Goal: Check status: Check status

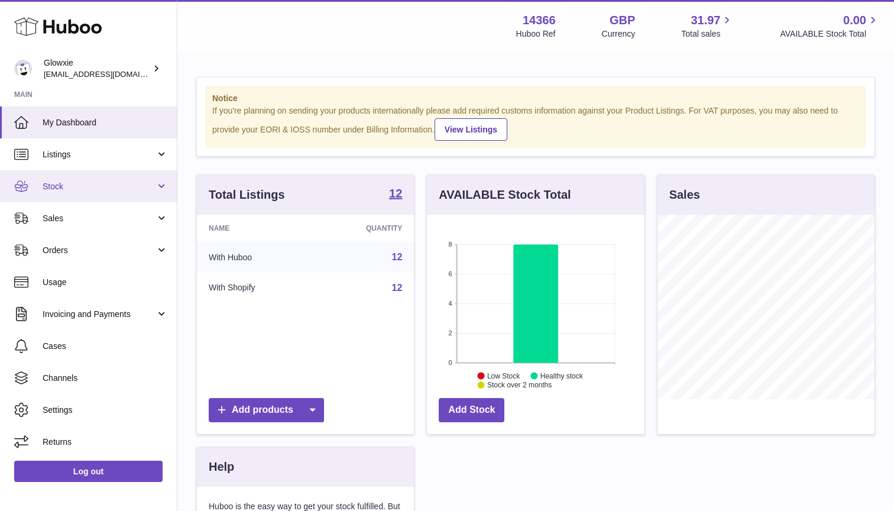
scroll to position [184, 218]
click at [90, 187] on span "Stock" at bounding box center [99, 186] width 113 height 11
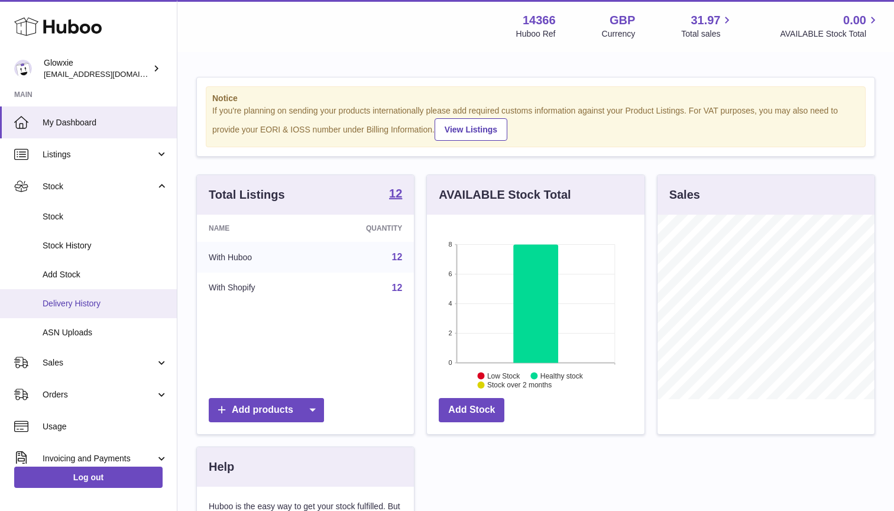
click at [104, 298] on span "Delivery History" at bounding box center [105, 303] width 125 height 11
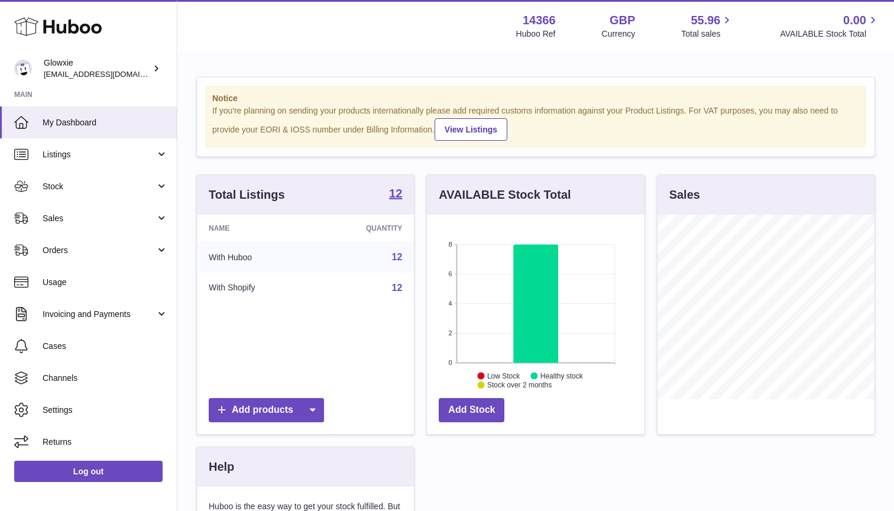
scroll to position [184, 218]
click at [115, 247] on span "Orders" at bounding box center [99, 250] width 113 height 11
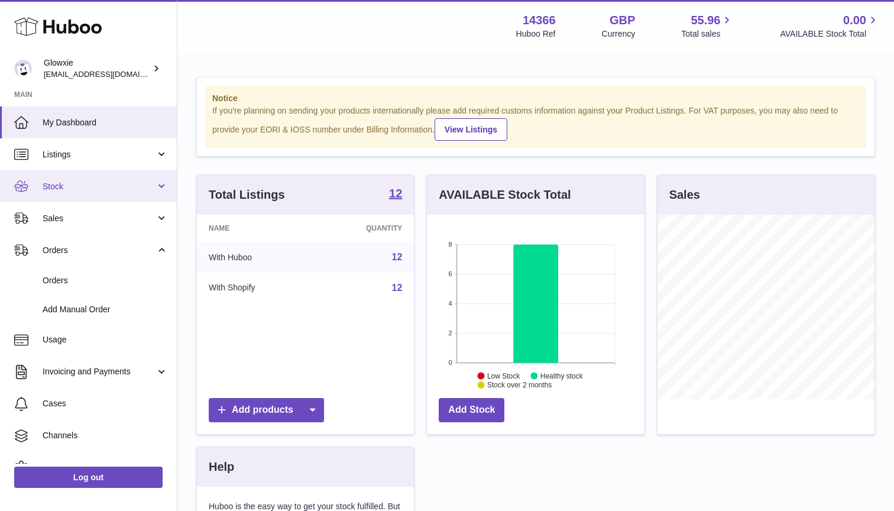
click at [75, 179] on link "Stock" at bounding box center [88, 186] width 177 height 32
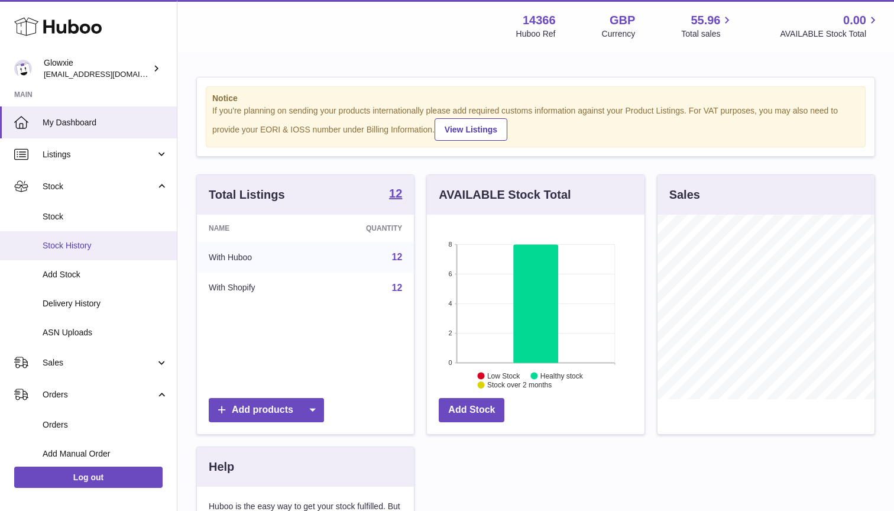
click at [93, 246] on span "Stock History" at bounding box center [105, 245] width 125 height 11
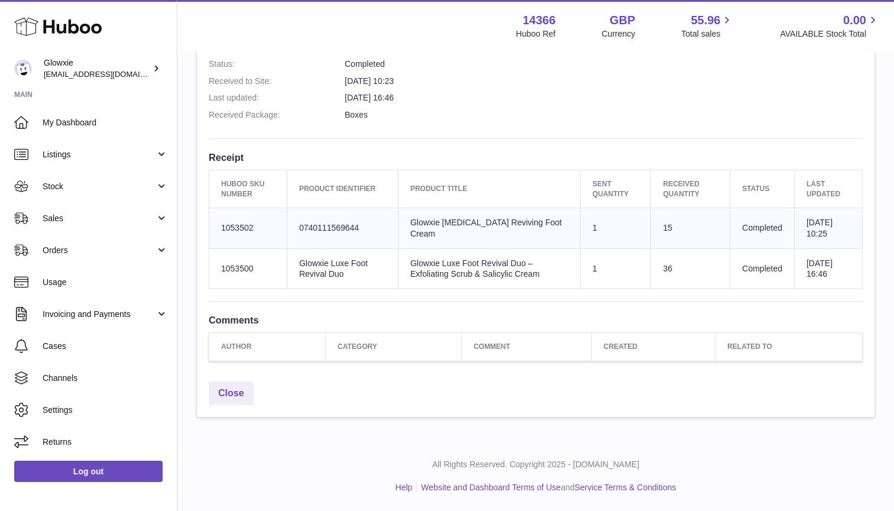
scroll to position [357, 0]
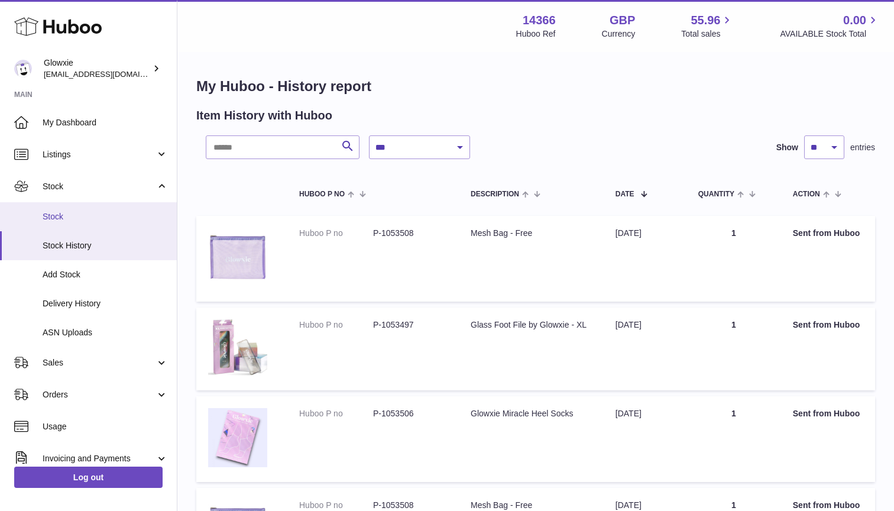
click at [75, 208] on link "Stock" at bounding box center [88, 216] width 177 height 29
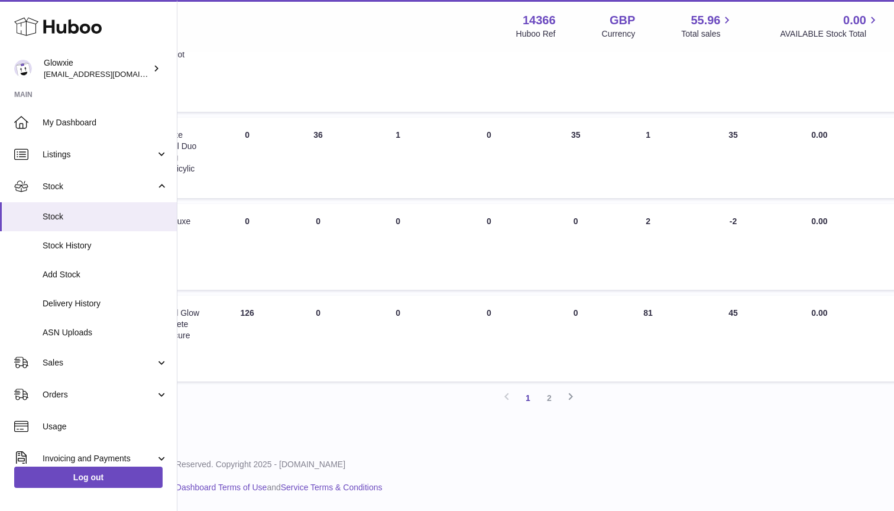
scroll to position [759, 0]
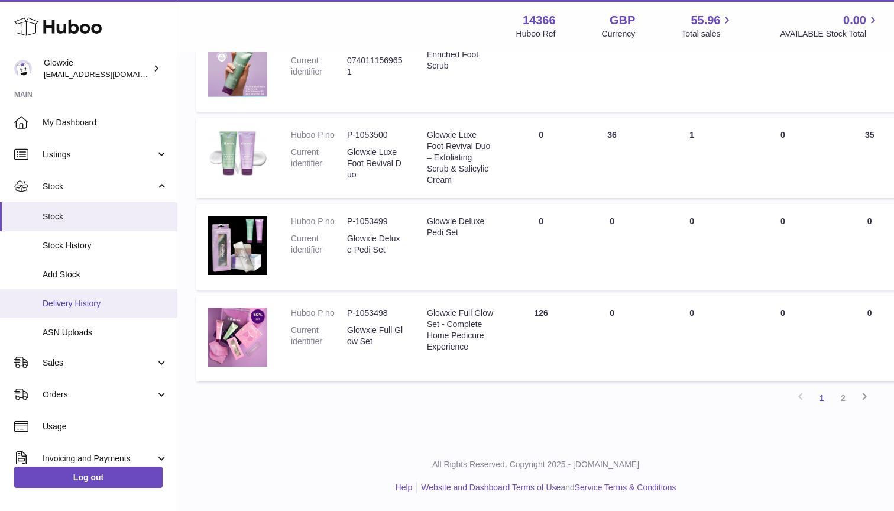
click at [98, 303] on span "Delivery History" at bounding box center [105, 303] width 125 height 11
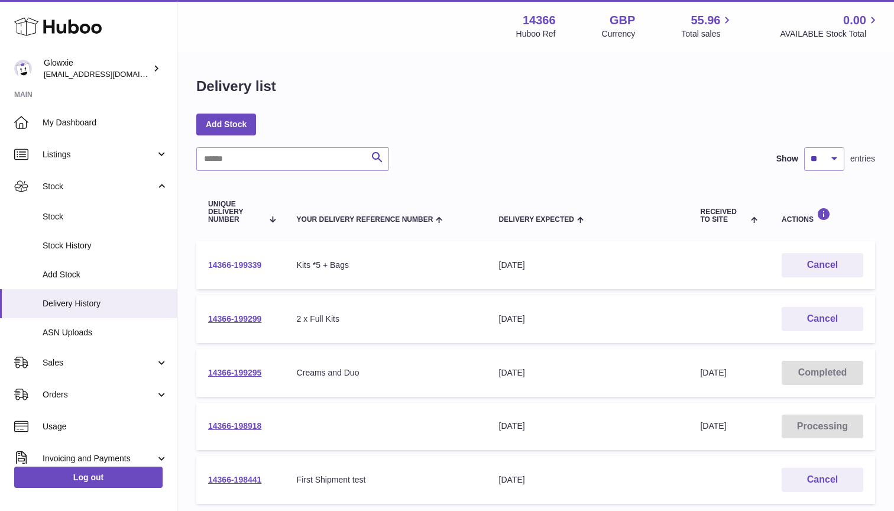
click at [234, 267] on link "14366-199339" at bounding box center [234, 264] width 53 height 9
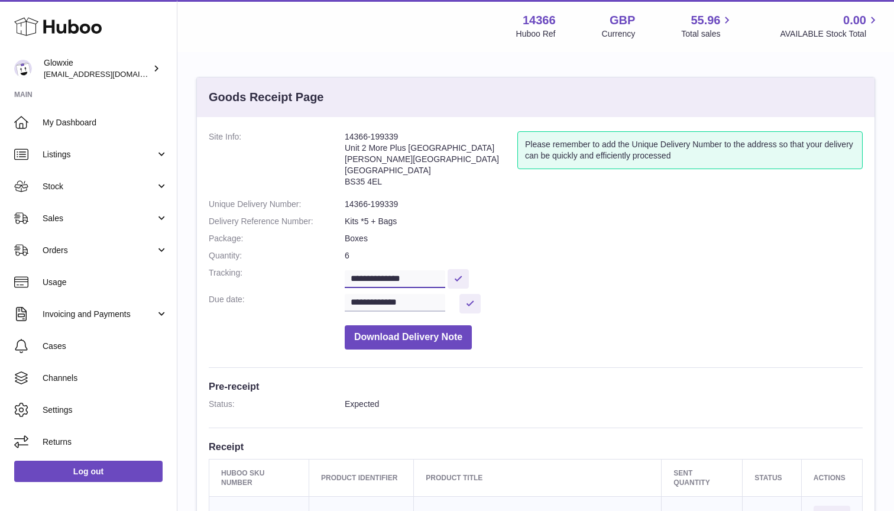
click at [377, 272] on input "**********" at bounding box center [395, 279] width 101 height 18
